Goal: Task Accomplishment & Management: Complete application form

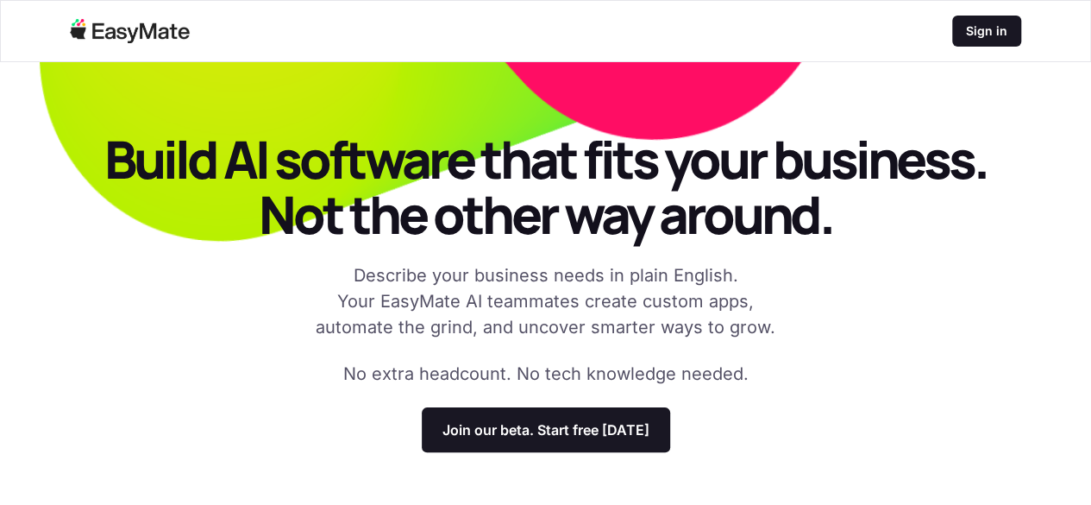
drag, startPoint x: 1103, startPoint y: 25, endPoint x: 1101, endPoint y: -16, distance: 41.5
click at [1090, 0] on html "Sign in Build AI software that fits your business. Not the other way around. De…" at bounding box center [545, 252] width 1091 height 505
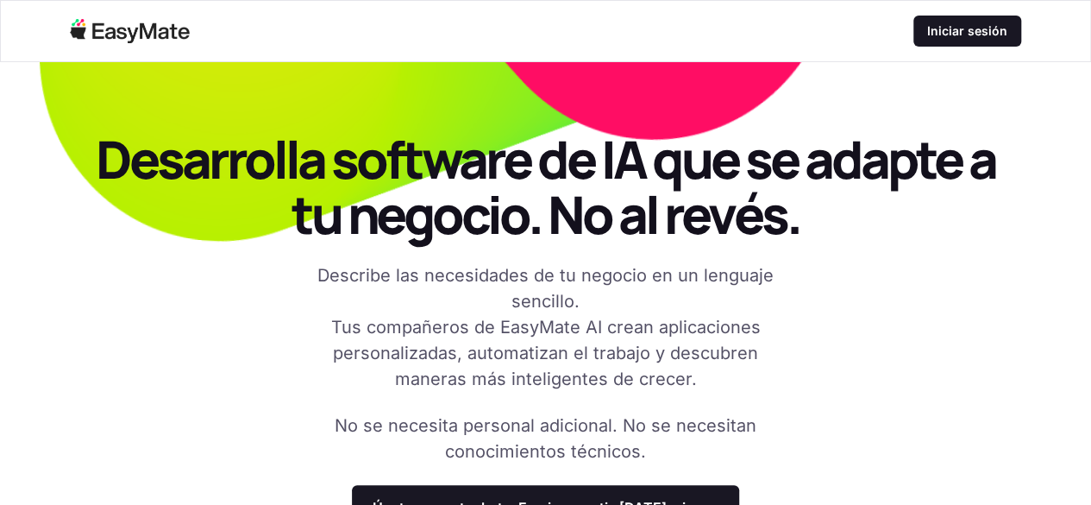
click at [742, 240] on font "Desarrolla software de IA que se adapte a tu negocio. No al revés." at bounding box center [546, 186] width 900 height 126
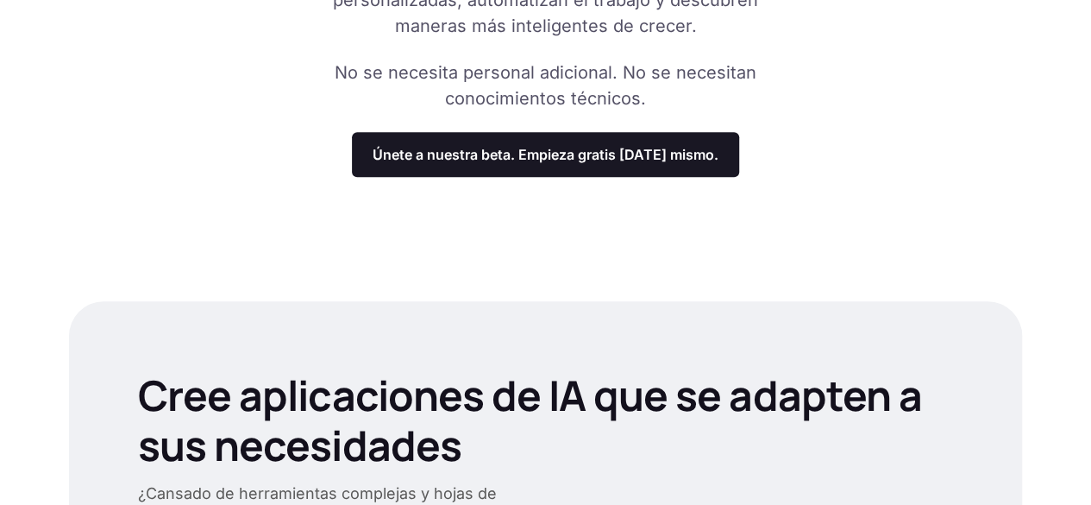
scroll to position [376, 0]
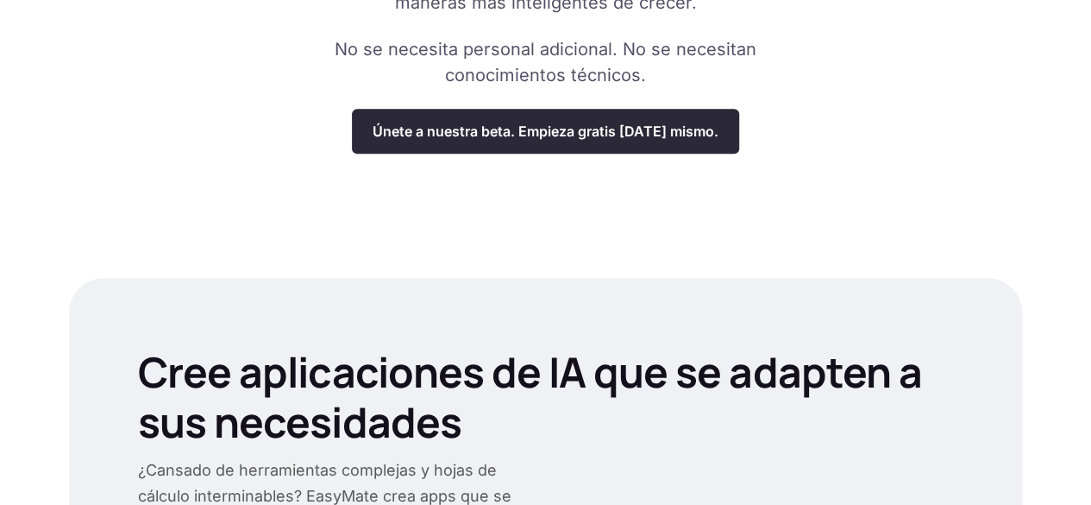
click at [668, 112] on div "Únete a nuestra beta. Empieza gratis [DATE] mismo." at bounding box center [545, 131] width 387 height 45
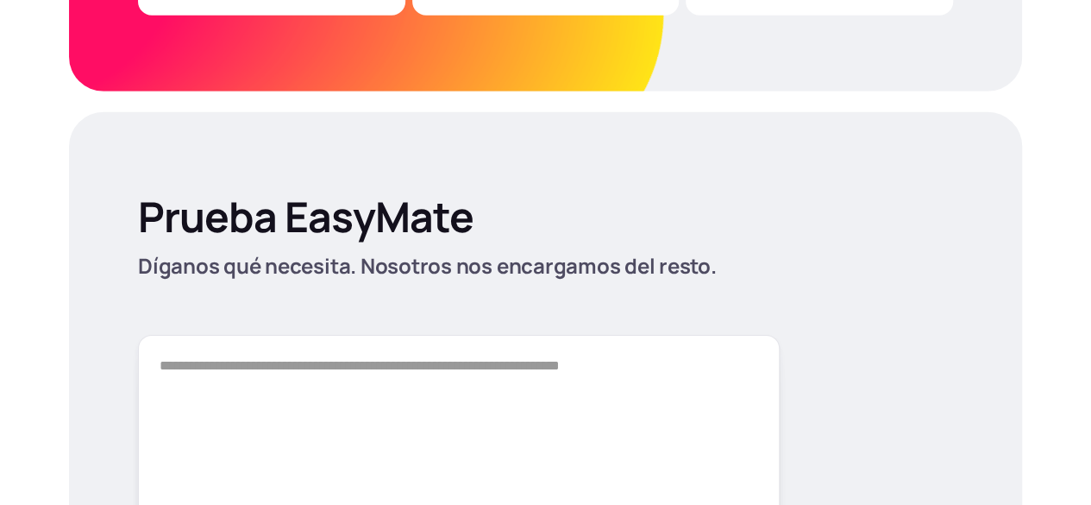
scroll to position [2564, 0]
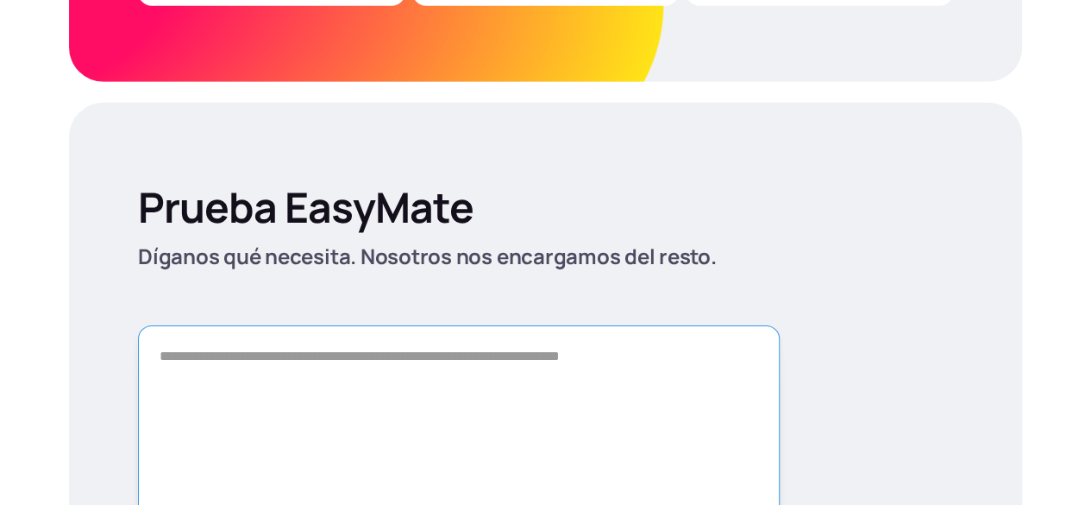
click at [516, 325] on textarea "Forma" at bounding box center [459, 446] width 642 height 242
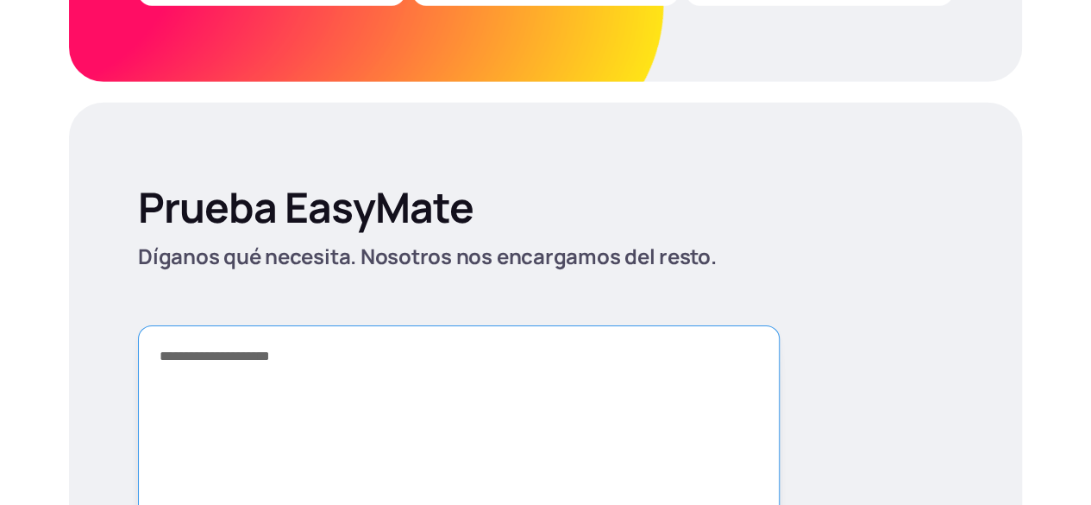
type textarea "**********"
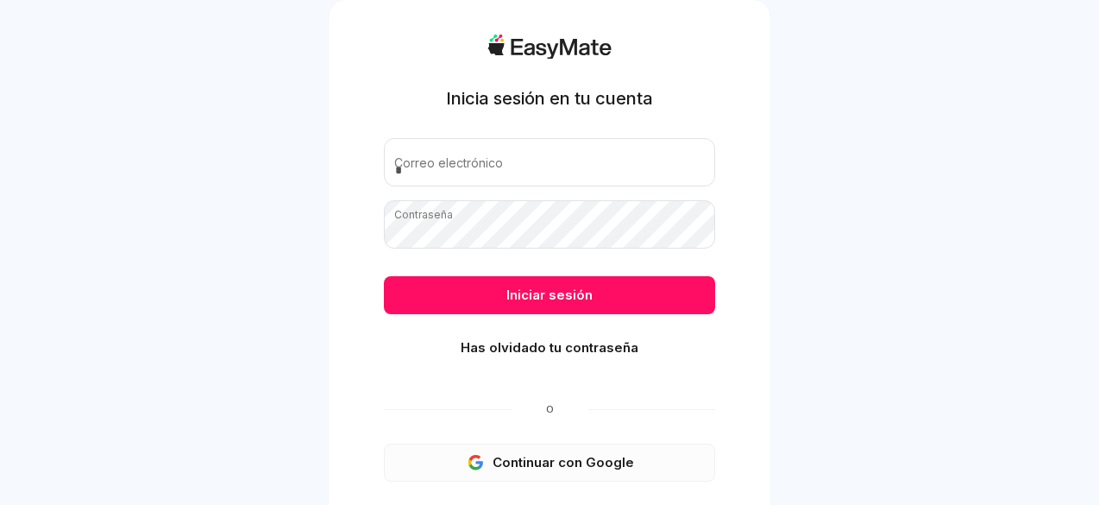
click at [545, 461] on font "Continuar con Google" at bounding box center [563, 462] width 141 height 16
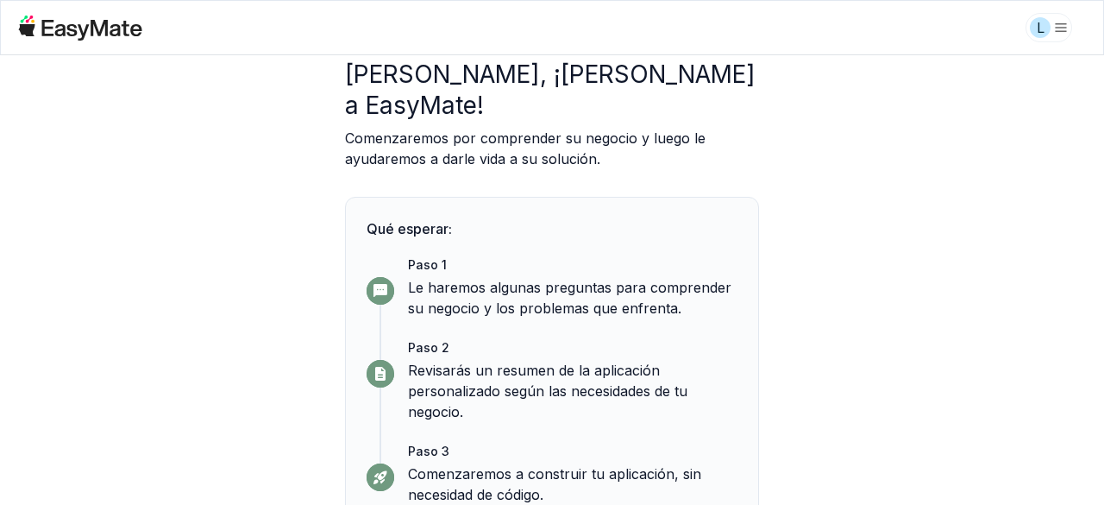
scroll to position [190, 0]
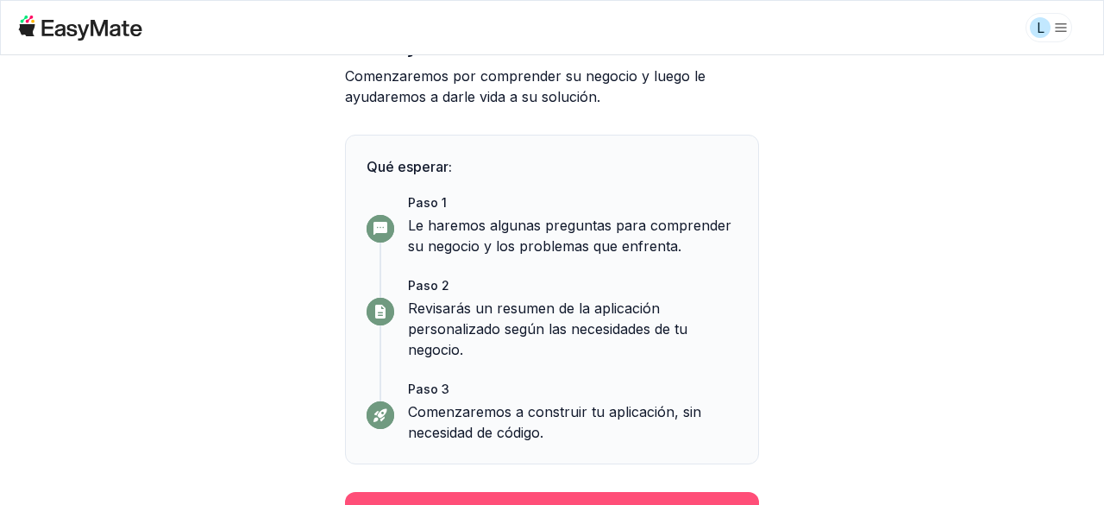
click at [633, 492] on button "Continuar" at bounding box center [552, 514] width 414 height 45
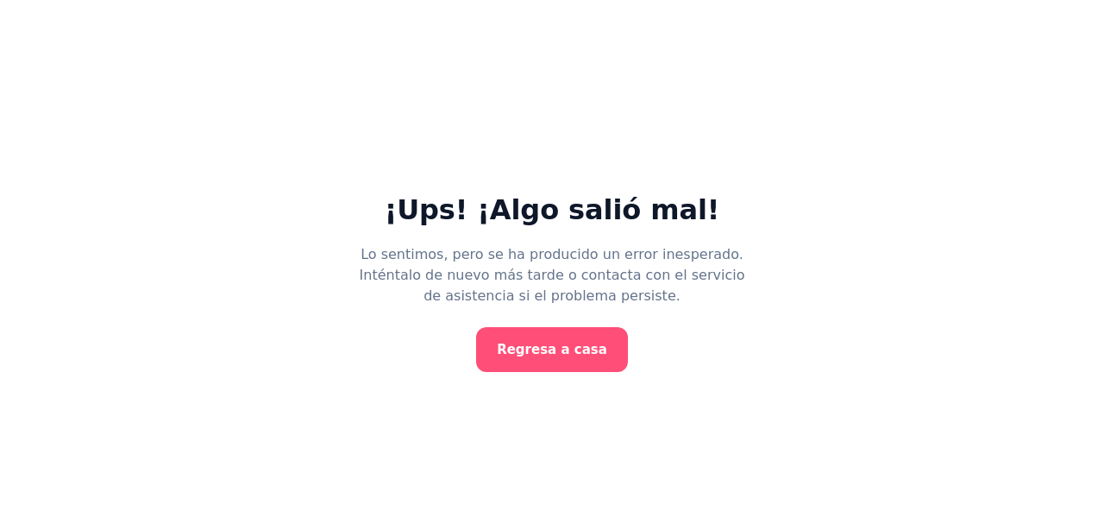
click at [563, 354] on font "Regresa a casa" at bounding box center [552, 350] width 110 height 16
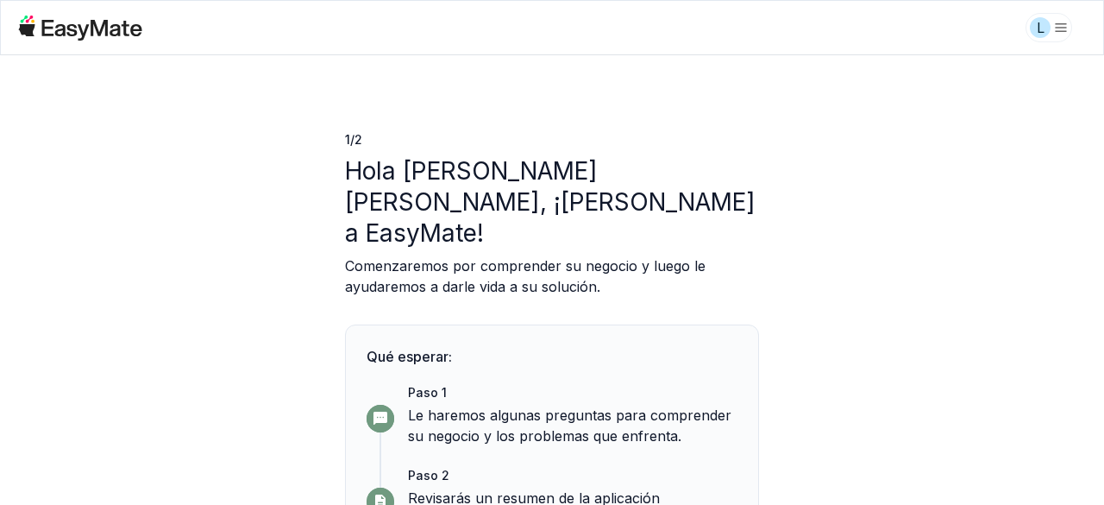
scroll to position [190, 0]
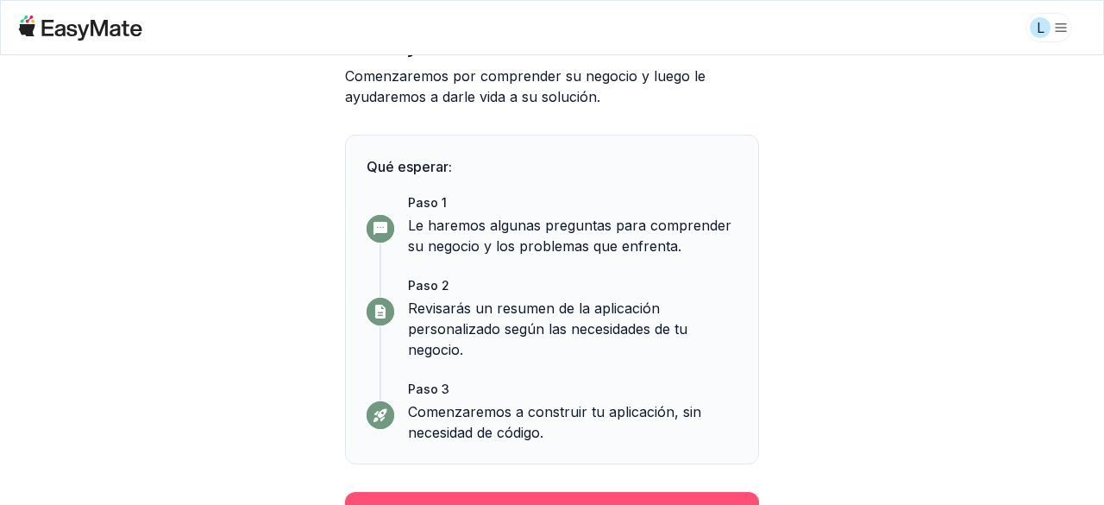
click at [663, 492] on button "Continuar" at bounding box center [552, 514] width 414 height 45
